Goal: Information Seeking & Learning: Learn about a topic

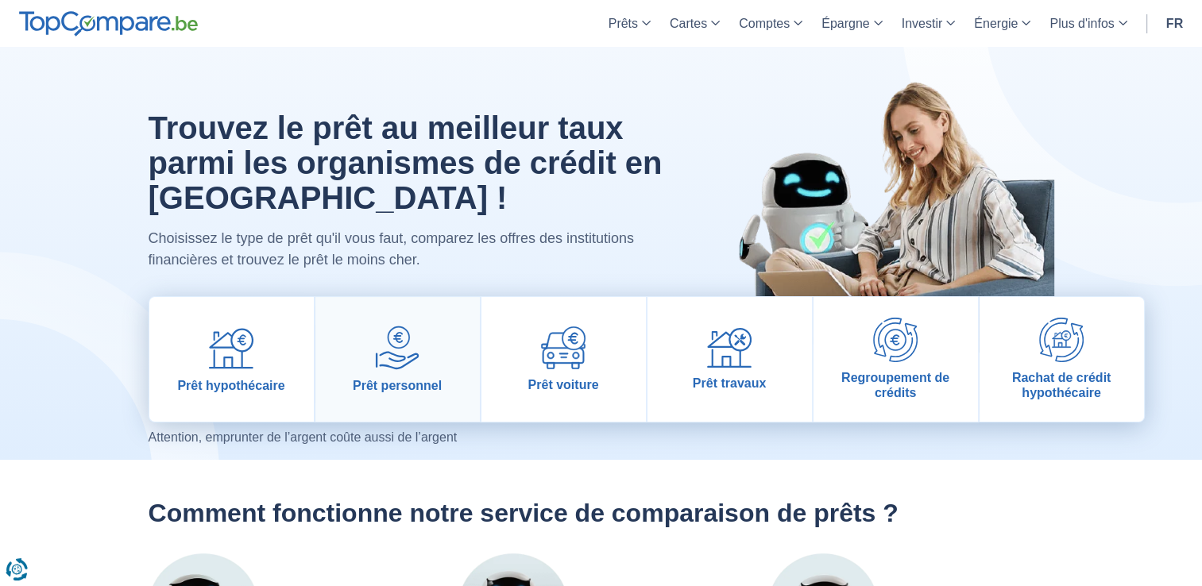
click at [387, 369] on img at bounding box center [397, 348] width 44 height 44
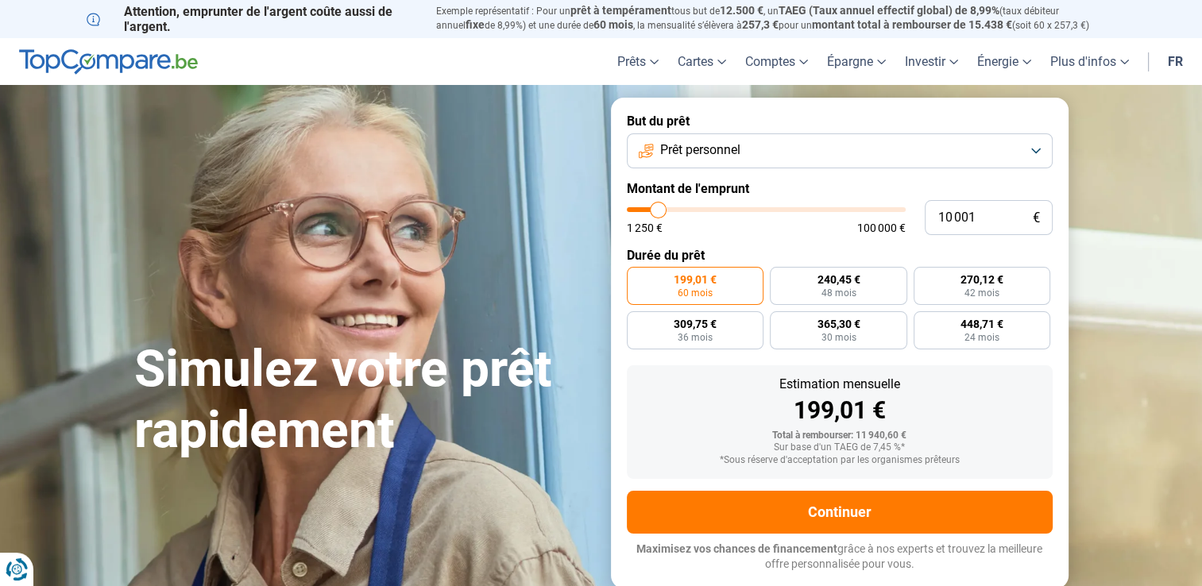
type input "8 250"
type input "8250"
type input "8 750"
type input "8750"
type input "9 500"
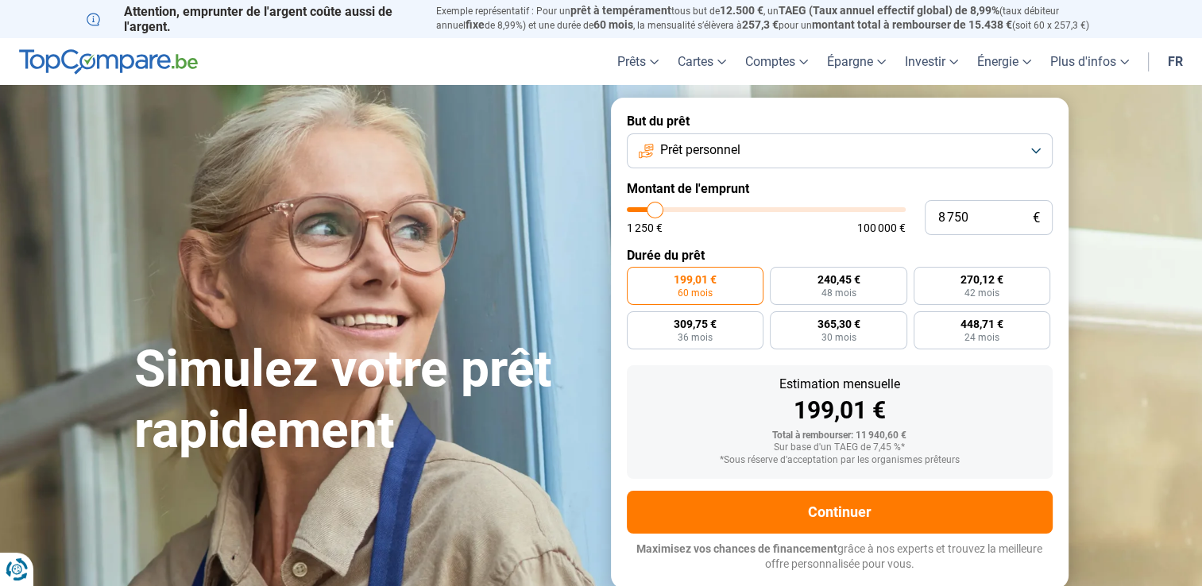
type input "9500"
type input "10 000"
type input "10000"
type input "10 750"
type input "10750"
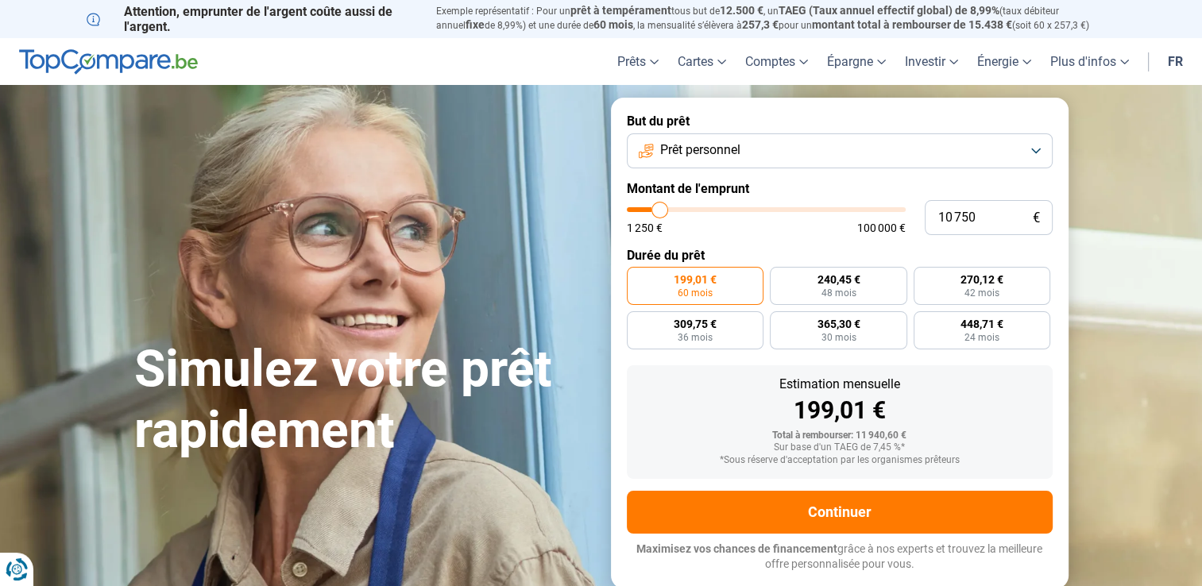
type input "11 250"
type input "11250"
type input "11 750"
type input "11750"
type input "12 250"
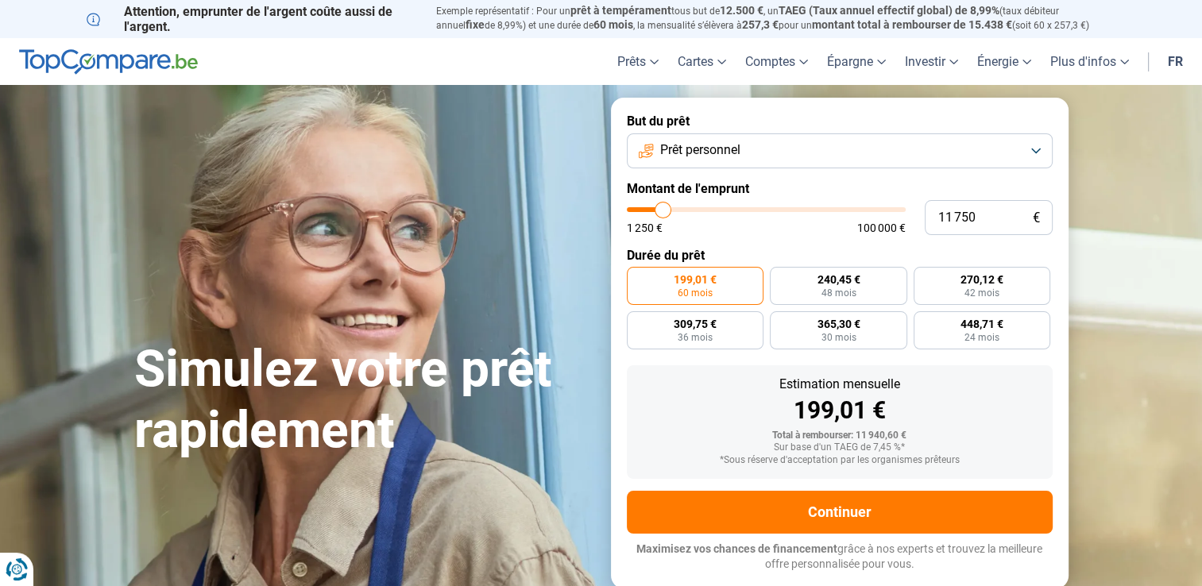
type input "12250"
type input "12 500"
type input "12500"
type input "13 250"
type input "13250"
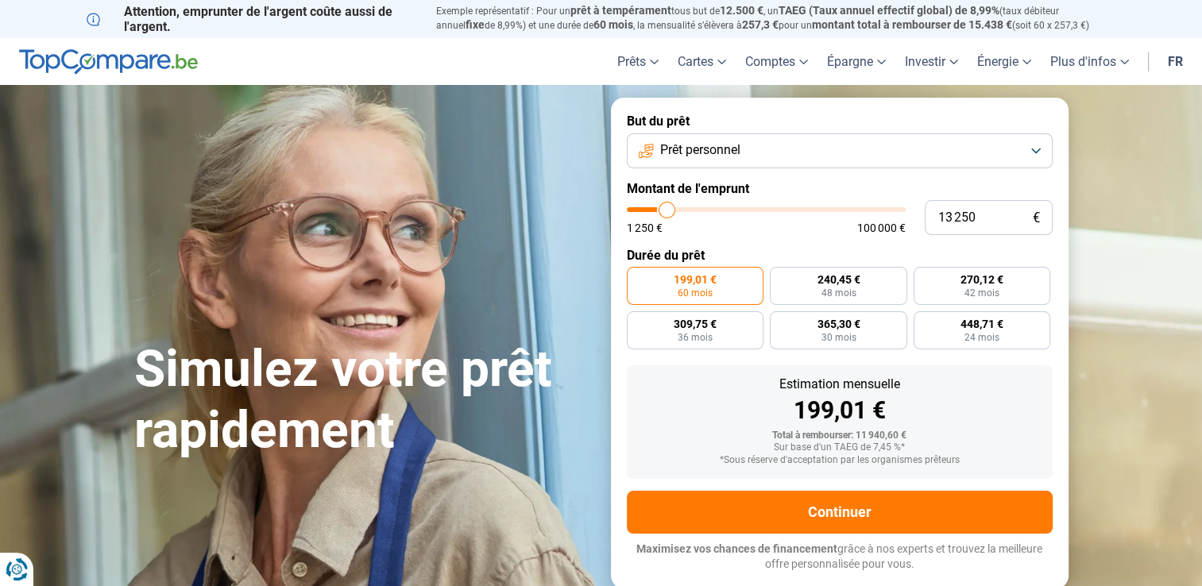
type input "14 000"
type input "14000"
type input "15 000"
type input "15000"
type input "15 500"
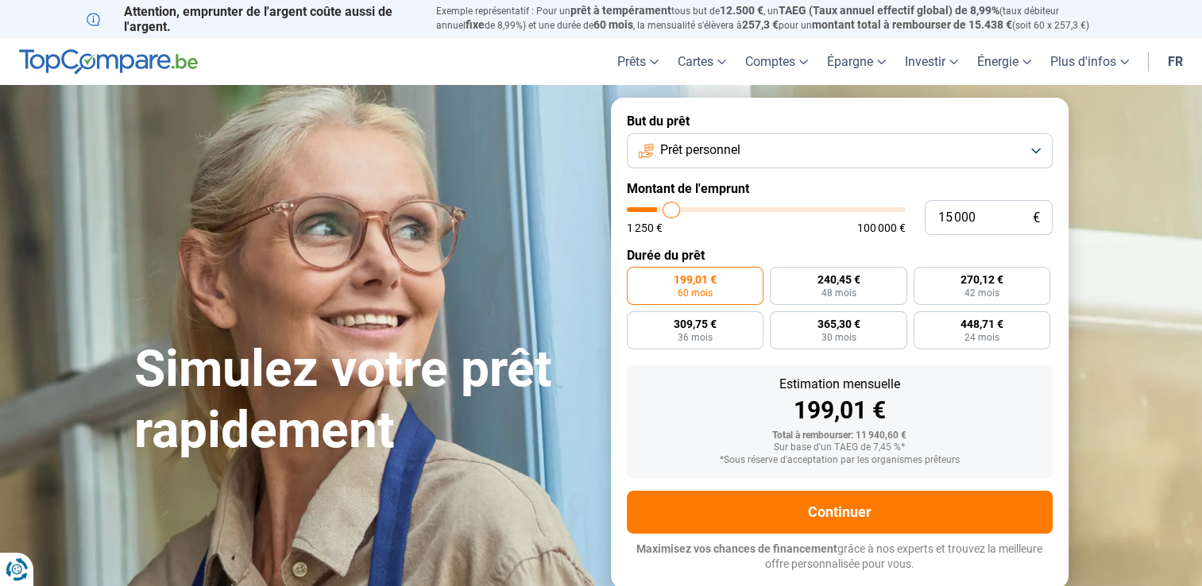
type input "15500"
type input "16 000"
type input "16000"
type input "16 250"
type input "16250"
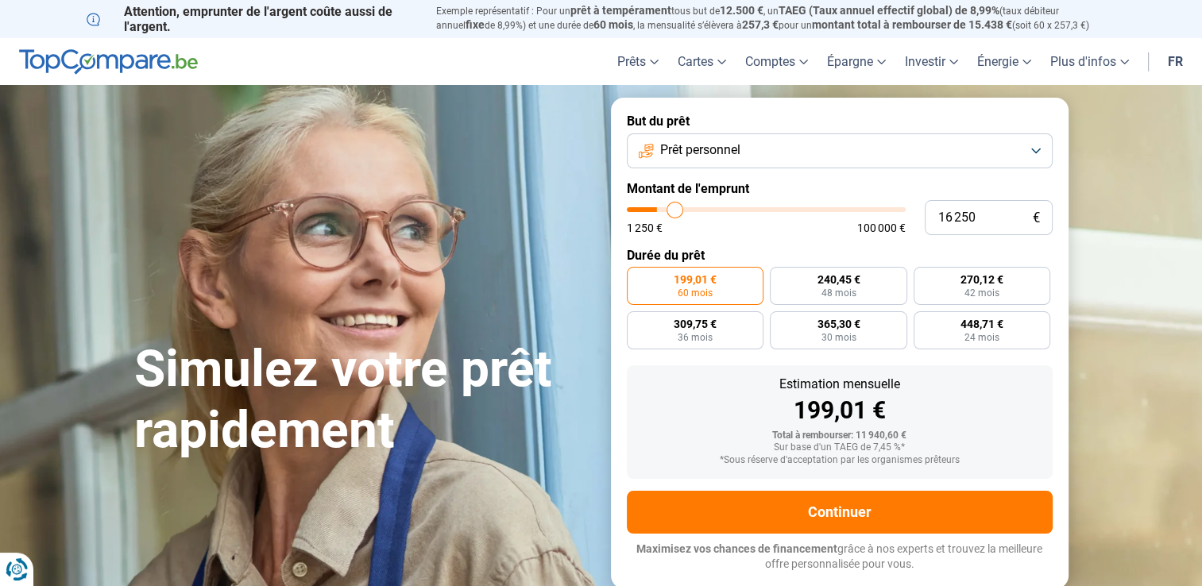
type input "16 750"
type input "16750"
type input "17 000"
type input "17000"
type input "17 250"
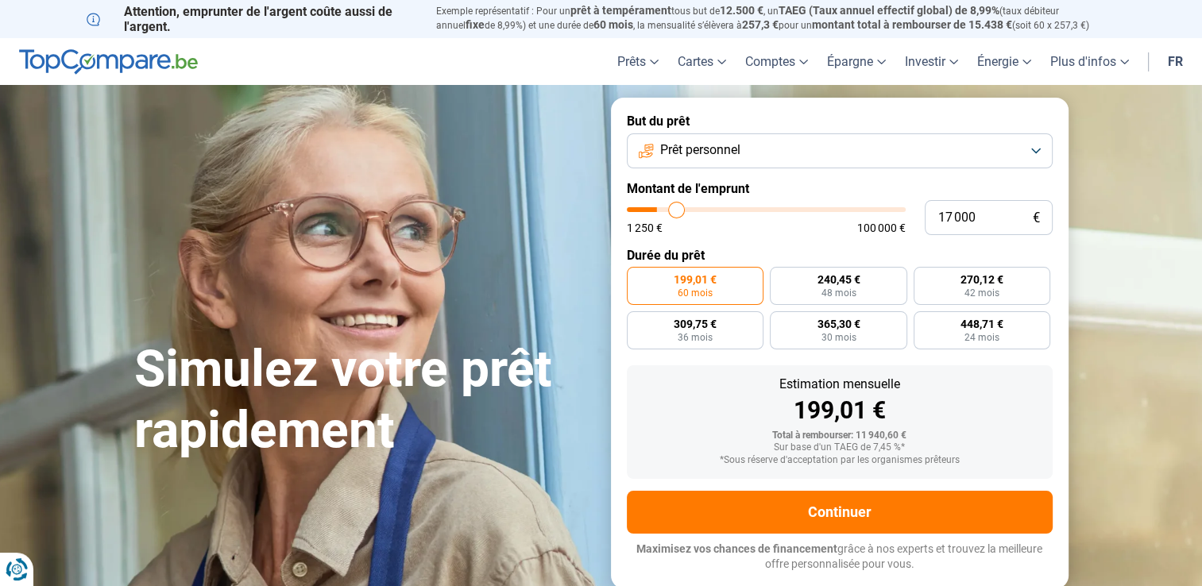
type input "17250"
type input "17 500"
type input "17500"
type input "18 000"
type input "18000"
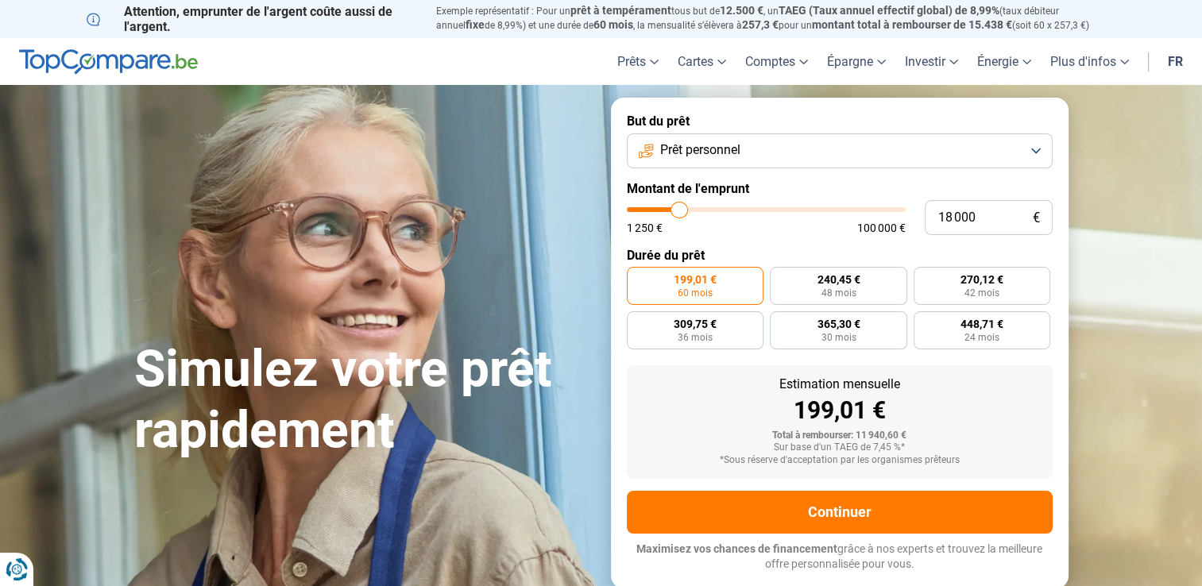
type input "18 500"
type input "18500"
type input "18 750"
type input "18750"
type input "19 000"
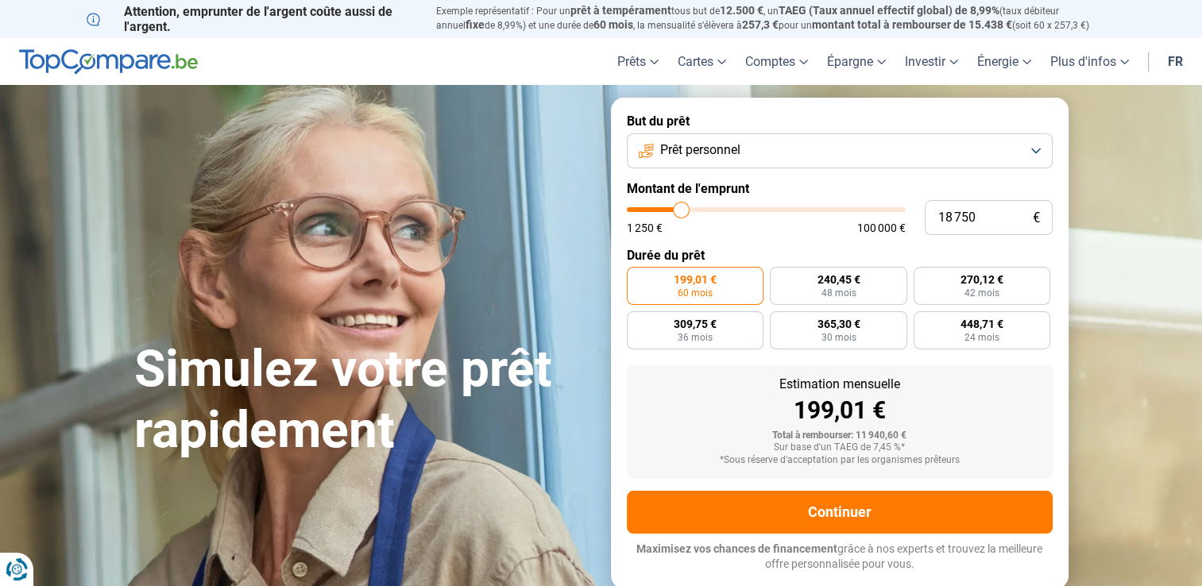
type input "19000"
type input "18 750"
type input "18750"
type input "18 000"
type input "18000"
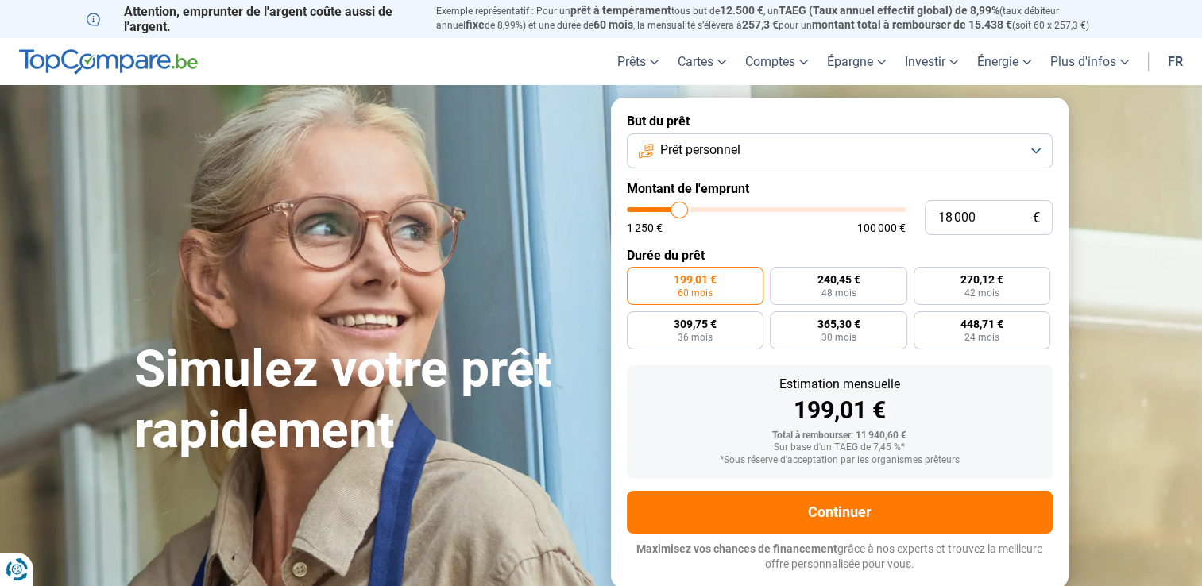
type input "17 000"
type input "17000"
type input "16 000"
type input "16000"
type input "15 750"
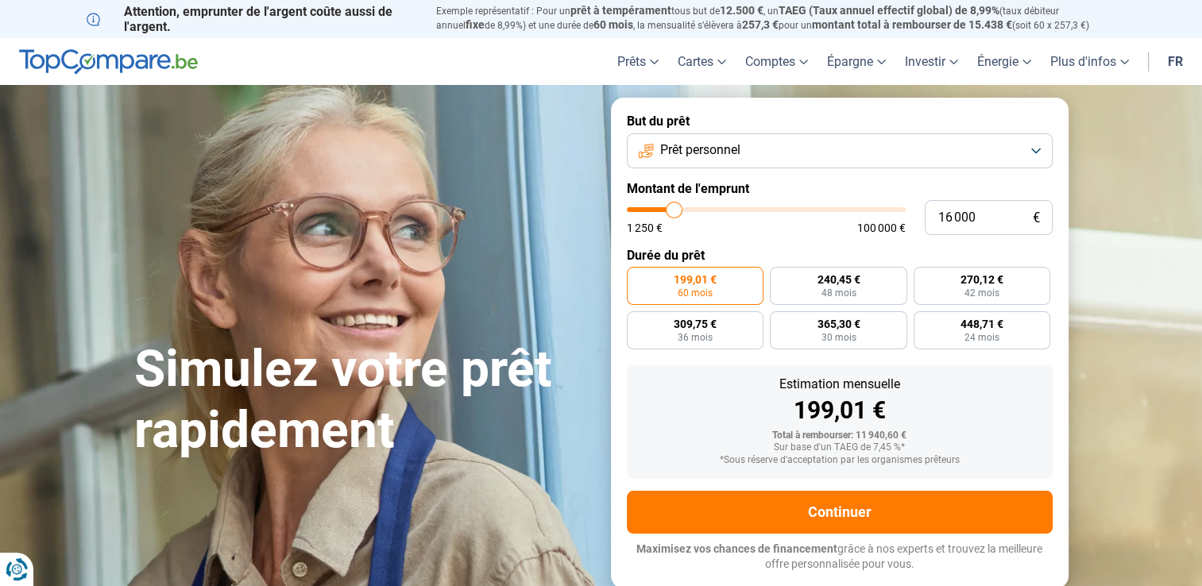
type input "15750"
type input "15 500"
type input "15500"
type input "15 000"
type input "15000"
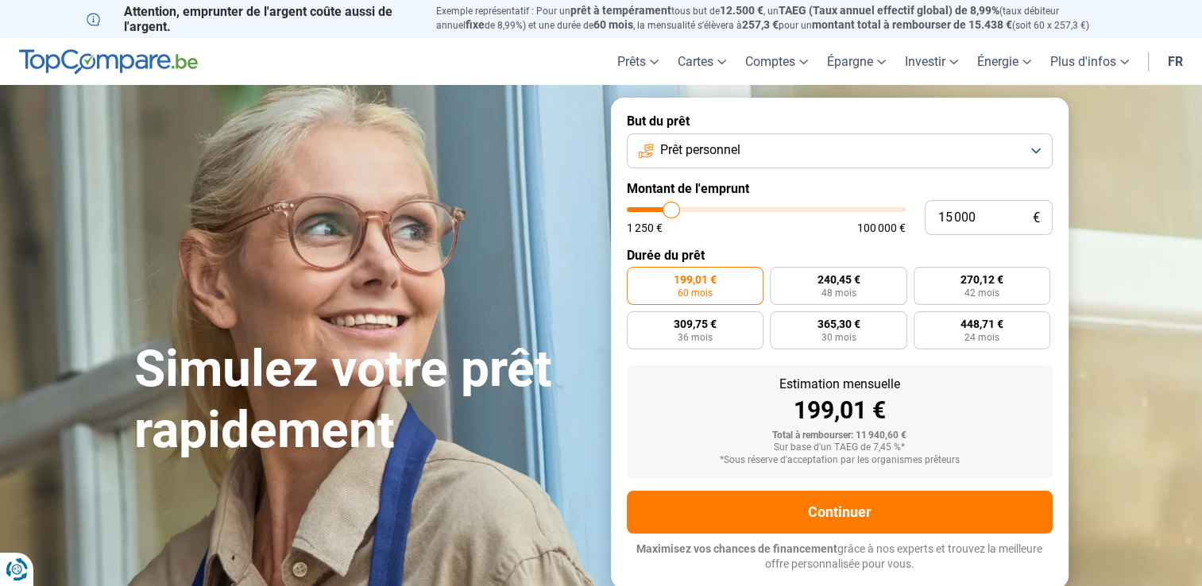
type input "14 500"
type input "14500"
type input "14 250"
type input "14250"
type input "13 750"
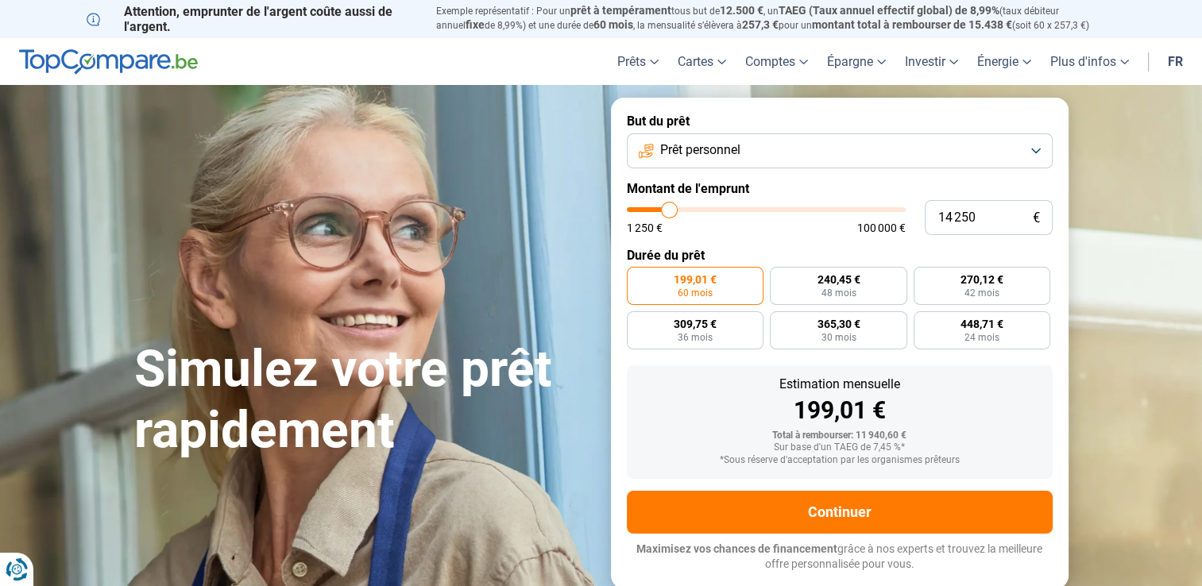
type input "13750"
type input "13 500"
type input "13500"
type input "13 250"
type input "13250"
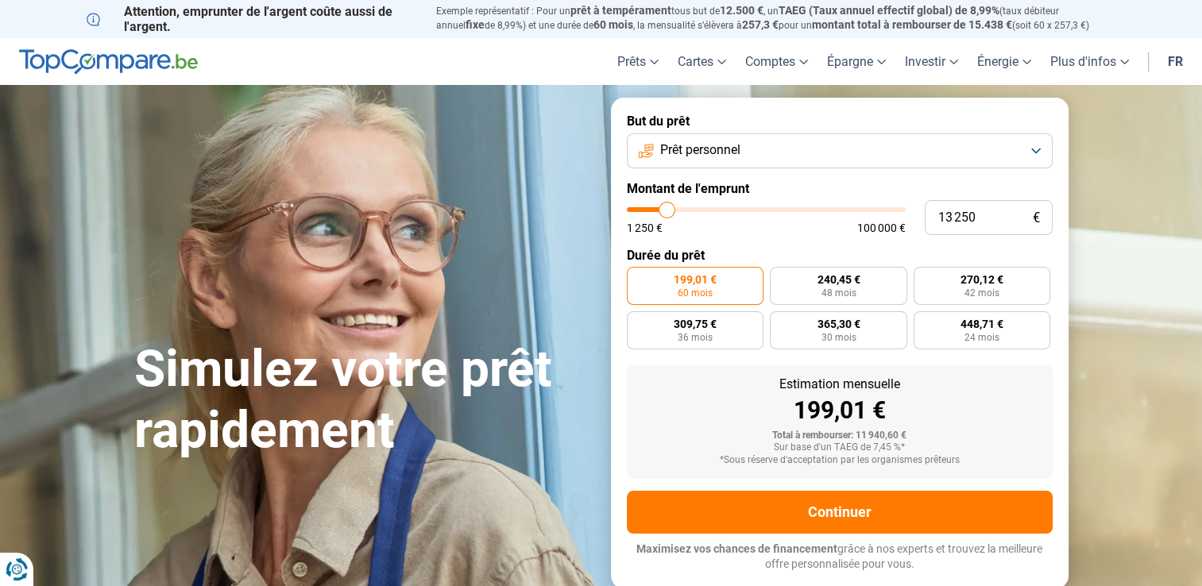
type input "12 750"
type input "12750"
type input "12 250"
type input "12250"
type input "11 500"
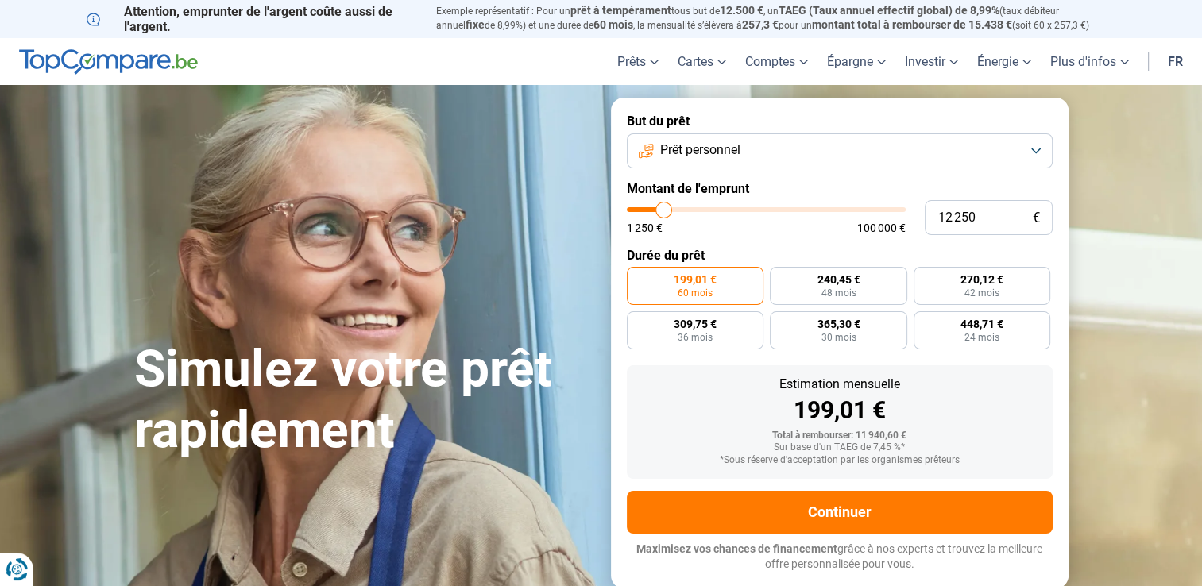
type input "11500"
type input "11 250"
type input "11250"
type input "11 000"
type input "11000"
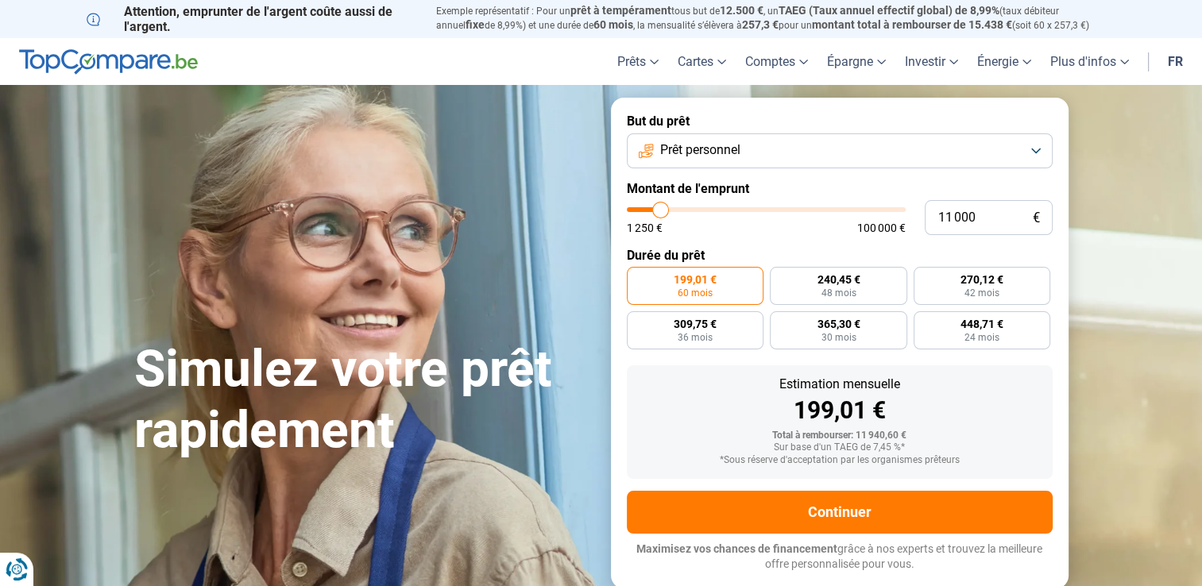
type input "10 250"
type input "10250"
type input "9 250"
type input "9250"
type input "8 250"
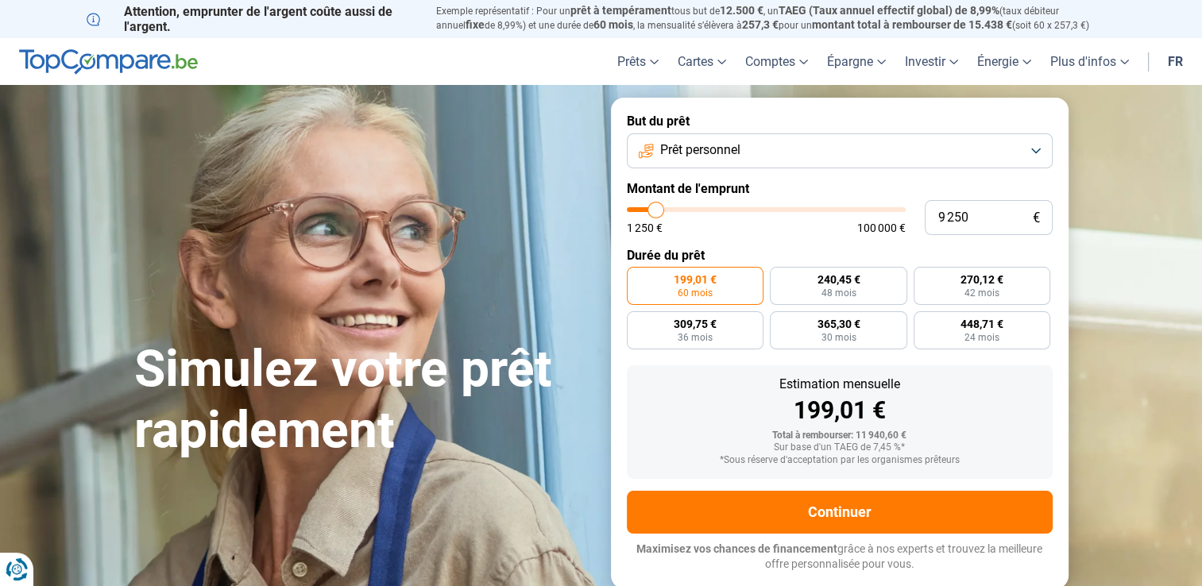
type input "8250"
type input "7 500"
type input "7500"
type input "8 000"
type input "8000"
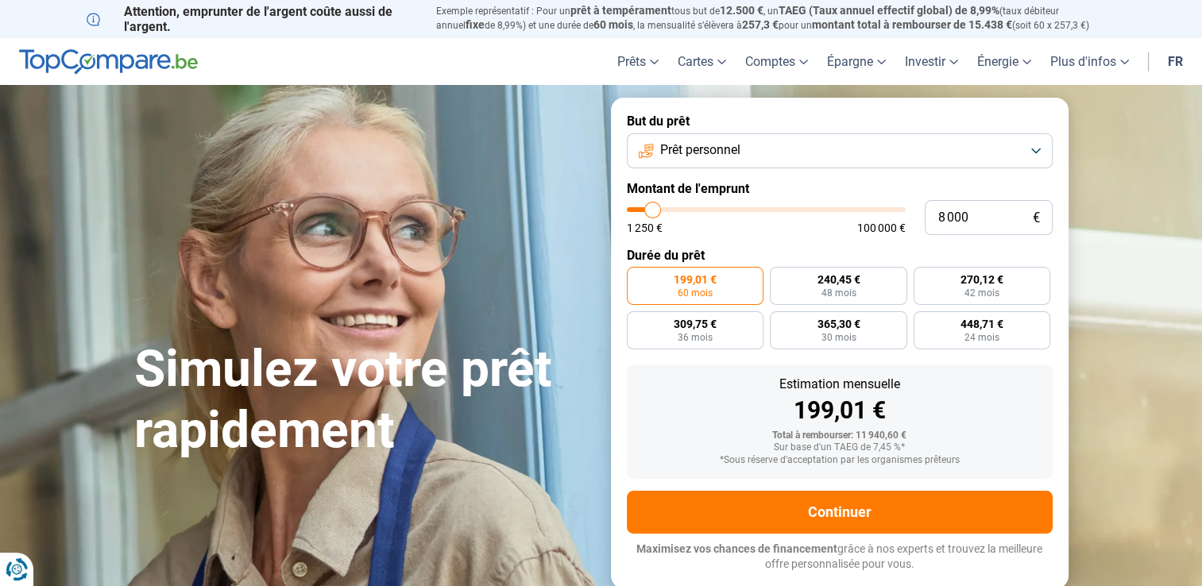
type input "8 500"
type input "8500"
type input "8 750"
type input "8750"
type input "9 250"
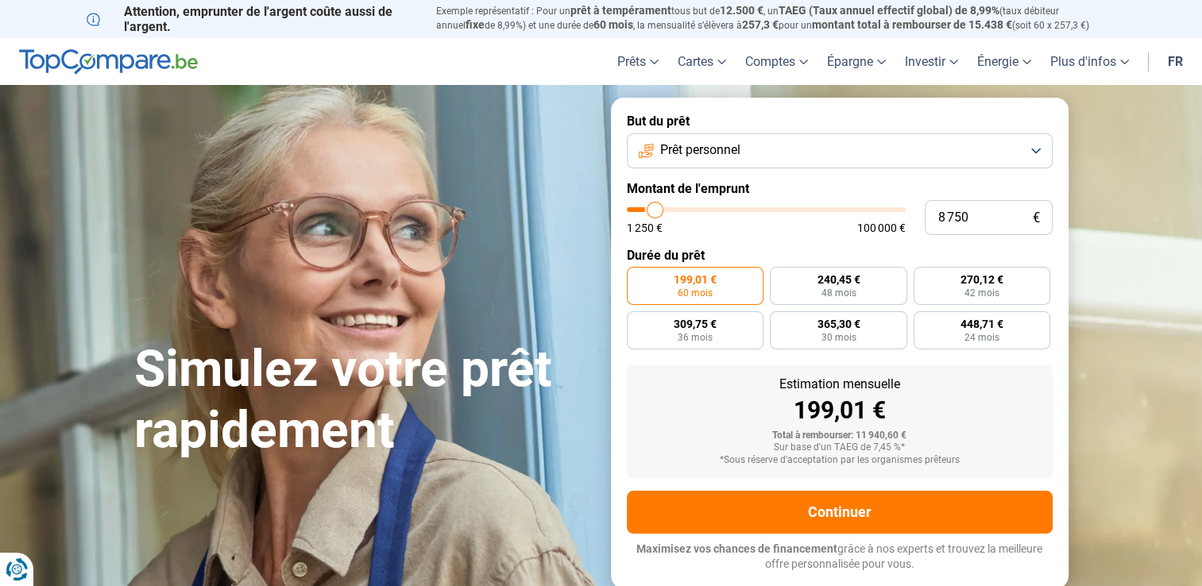
type input "9250"
type input "9 500"
type input "9500"
type input "9 750"
type input "9750"
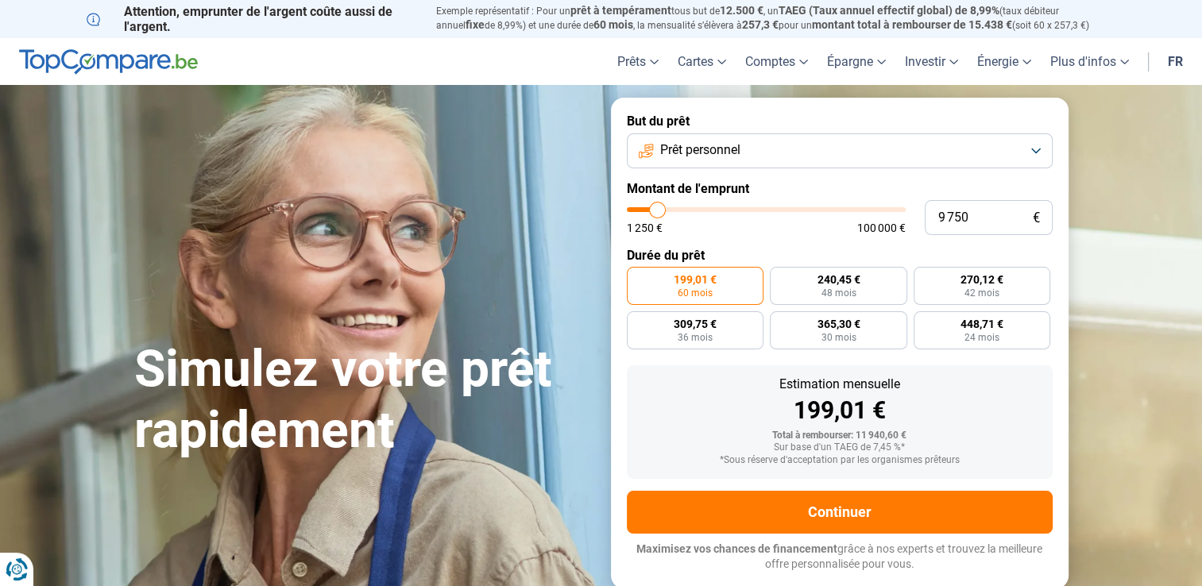
type input "10 000"
type input "10000"
type input "10 250"
type input "10250"
type input "10 500"
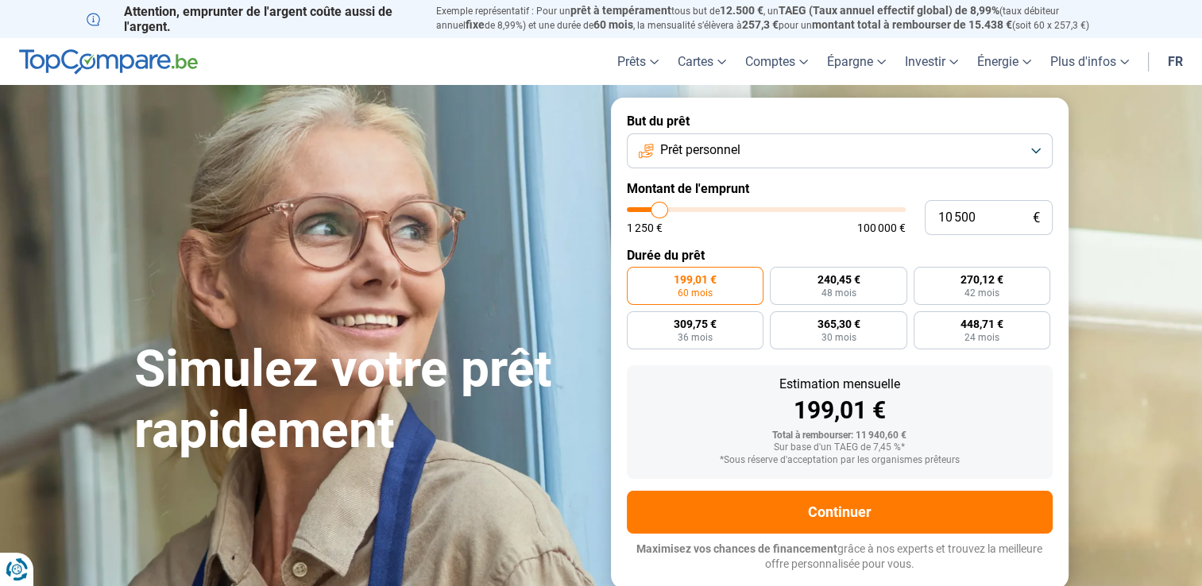
drag, startPoint x: 652, startPoint y: 210, endPoint x: 659, endPoint y: 214, distance: 8.2
type input "10500"
click at [659, 212] on input "range" at bounding box center [766, 209] width 279 height 5
click at [994, 210] on input "10 500" at bounding box center [989, 217] width 128 height 35
type input "1 050"
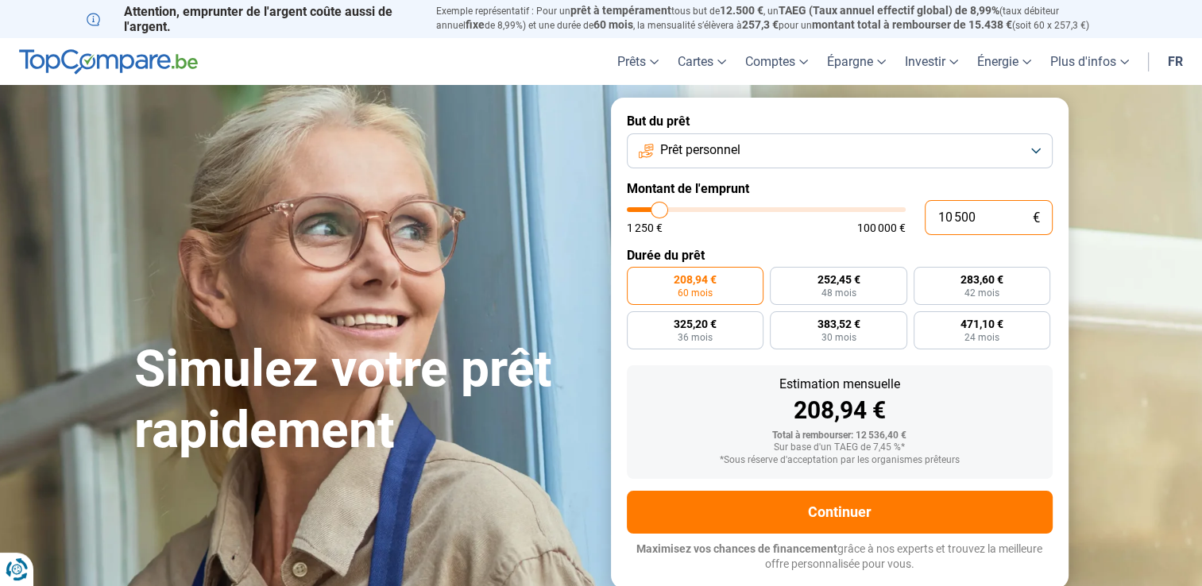
type input "1250"
type input "105"
type input "1250"
type input "10"
type input "1250"
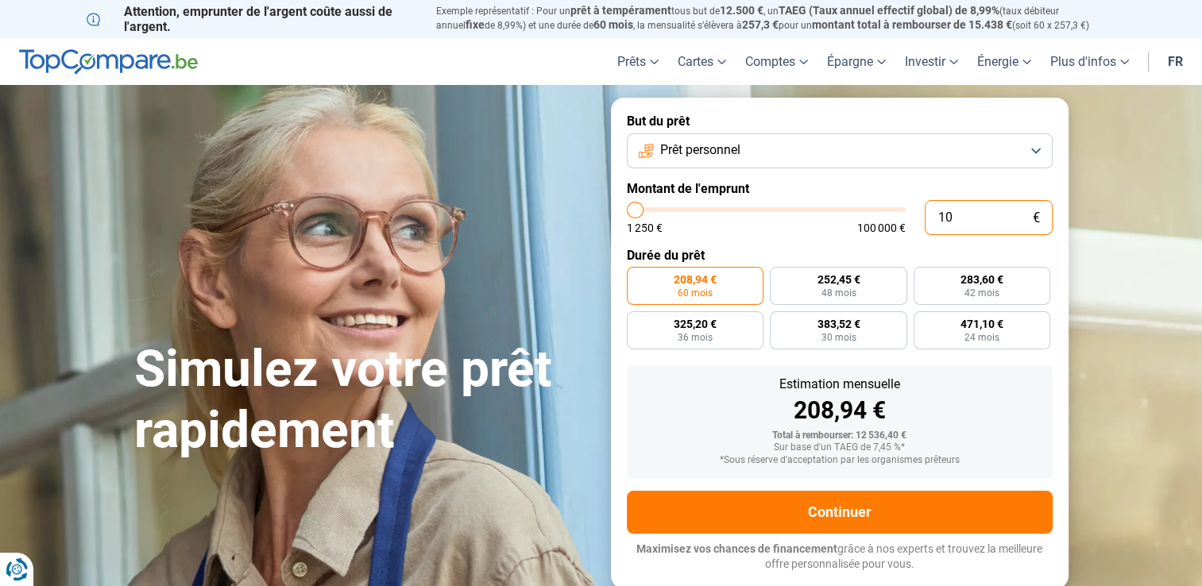
type input "100"
type input "1250"
type input "1 000"
type input "1250"
type input "10 000"
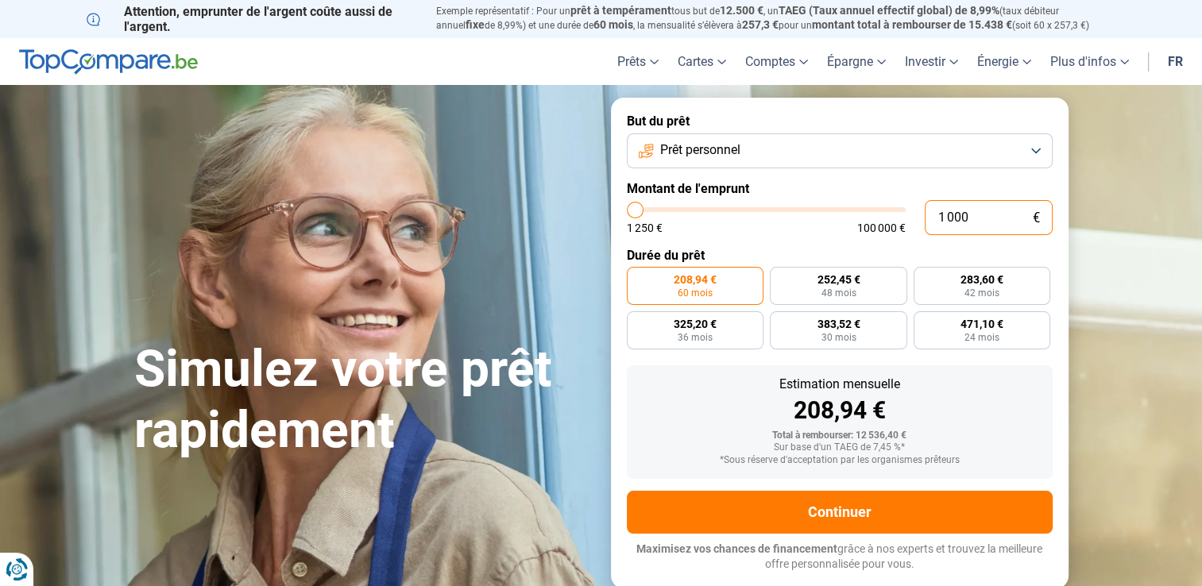
type input "10000"
radio input "true"
type input "10 000"
click at [861, 282] on label "270,10 € 42 mois" at bounding box center [838, 286] width 137 height 38
click at [780, 277] on input "270,10 € 42 mois" at bounding box center [775, 272] width 10 height 10
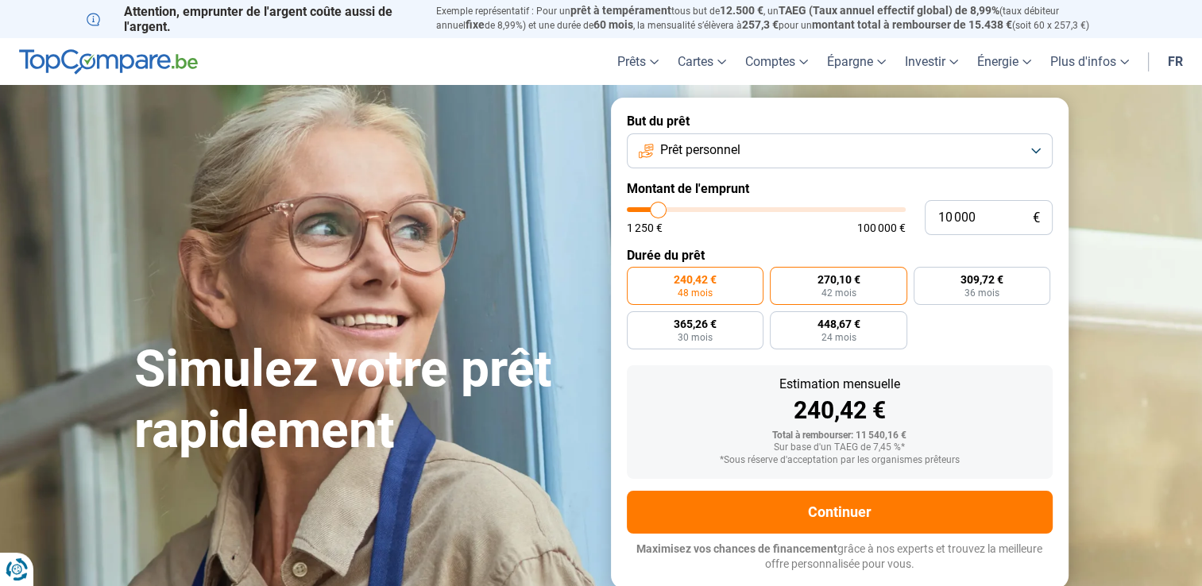
radio input "true"
